Goal: Task Accomplishment & Management: Use online tool/utility

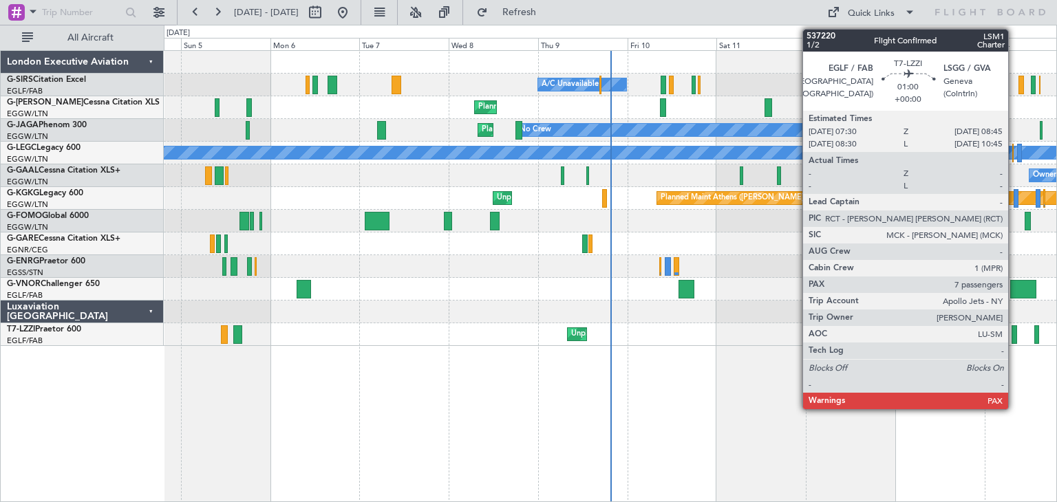
click at [1014, 334] on div at bounding box center [1013, 334] width 5 height 19
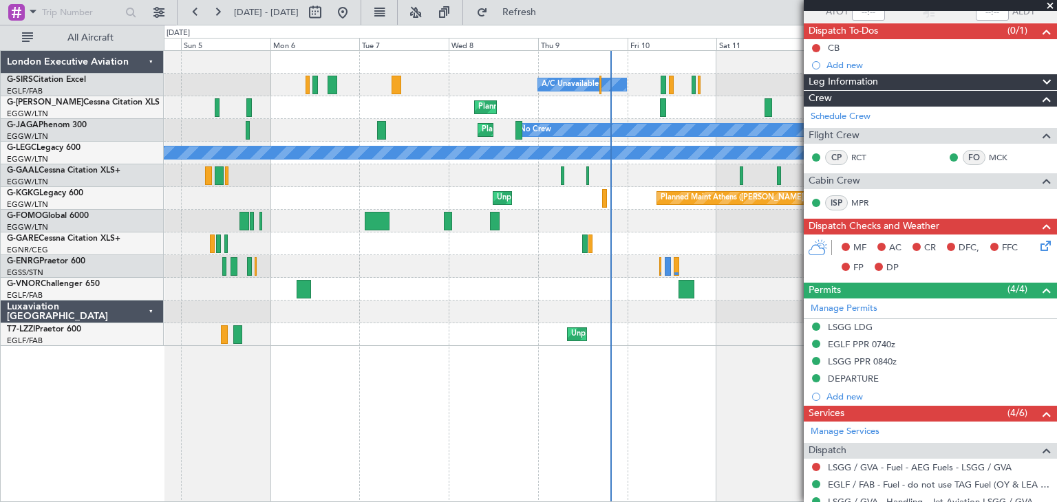
scroll to position [114, 0]
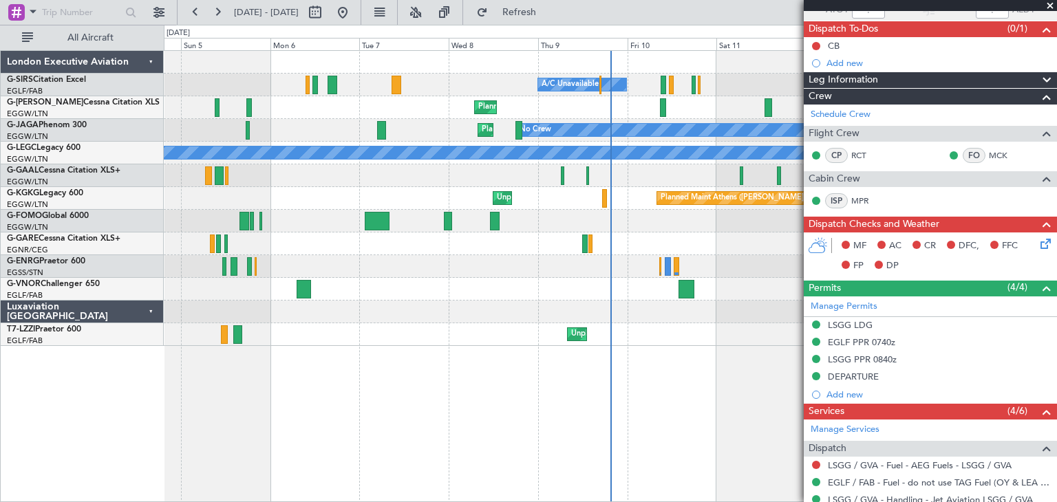
click at [1047, 4] on span at bounding box center [1050, 6] width 14 height 12
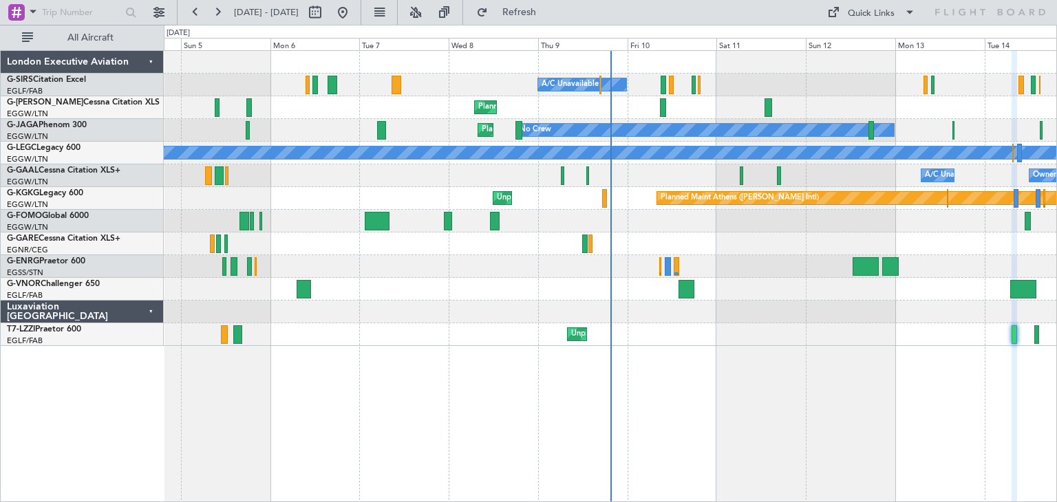
type input "0"
click at [217, 18] on button at bounding box center [217, 12] width 22 height 22
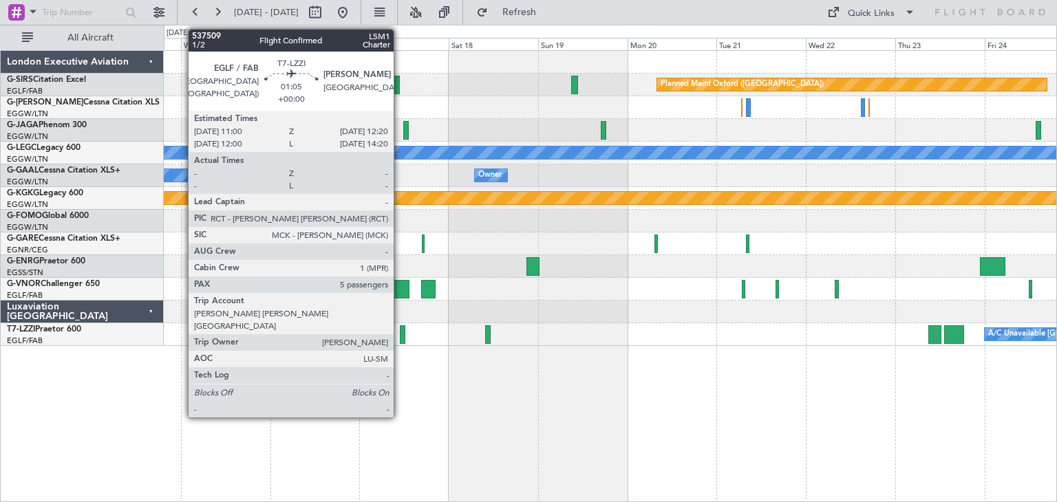
click at [400, 334] on div at bounding box center [403, 334] width 6 height 19
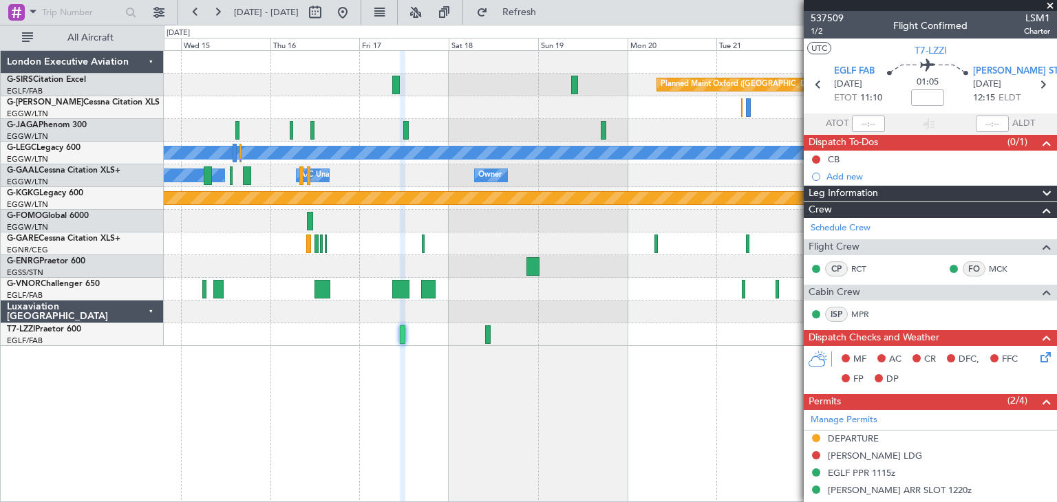
click at [1046, 8] on span at bounding box center [1050, 6] width 14 height 12
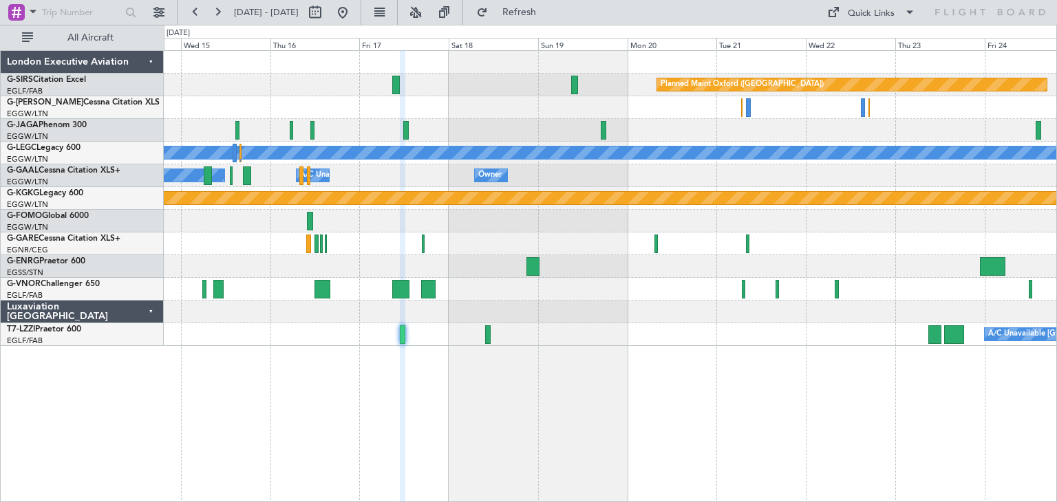
type input "0"
